Goal: Navigation & Orientation: Find specific page/section

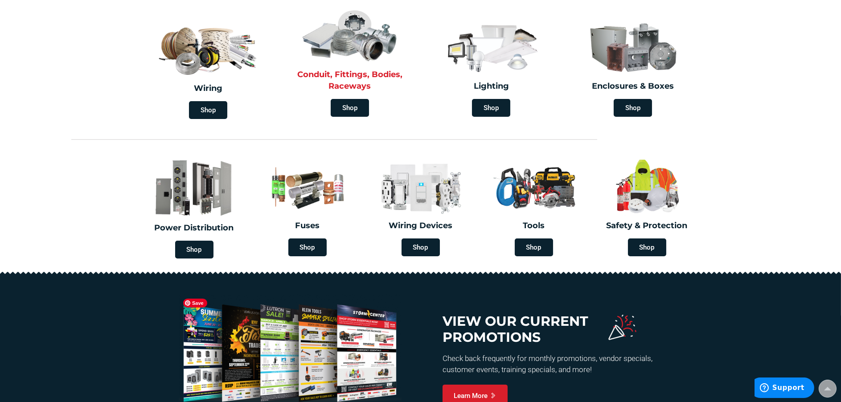
scroll to position [267, 0]
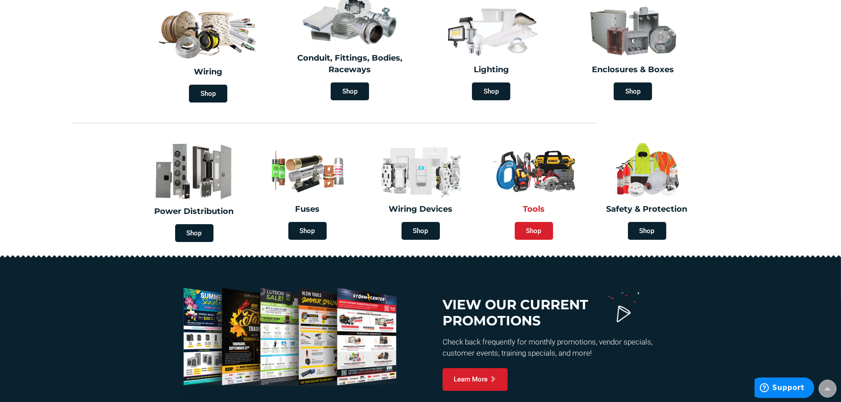
click at [519, 231] on span "Shop" at bounding box center [534, 231] width 38 height 18
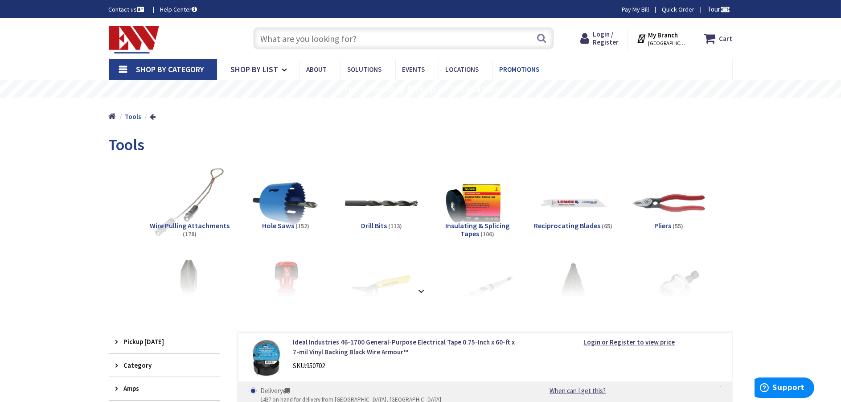
click at [535, 73] on span "Promotions" at bounding box center [519, 69] width 40 height 8
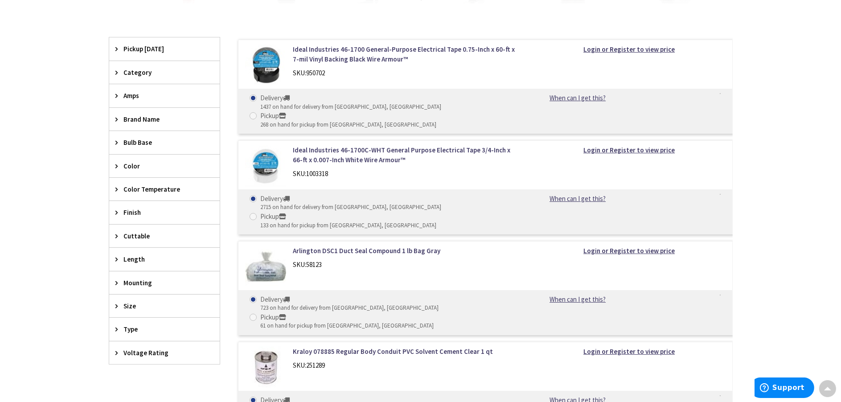
scroll to position [21, 0]
